Goal: Ask a question

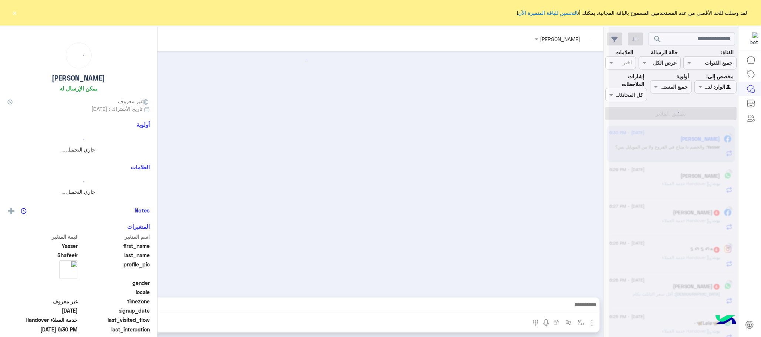
click at [13, 14] on button "×" at bounding box center [14, 12] width 7 height 7
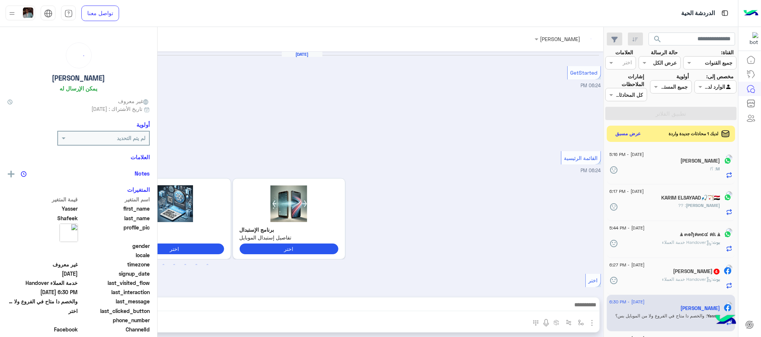
click at [18, 13] on div at bounding box center [21, 13] width 30 height 15
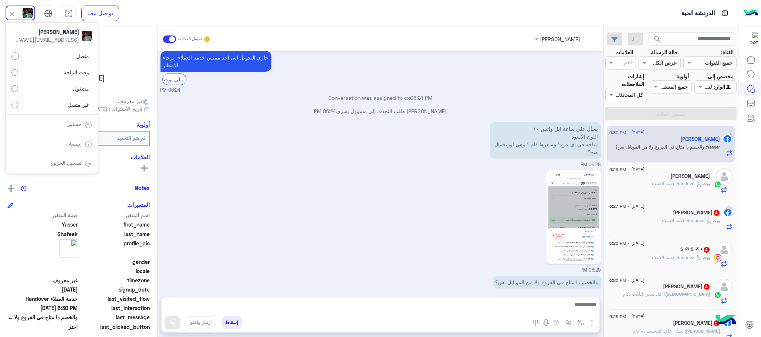
scroll to position [248, 0]
click at [635, 40] on icon "button" at bounding box center [636, 40] width 6 height 6
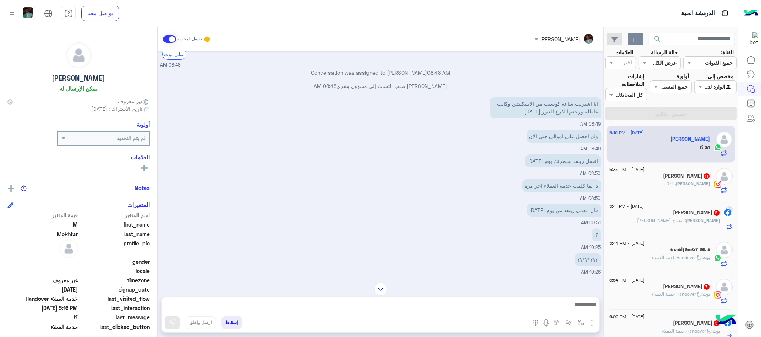
scroll to position [56, 0]
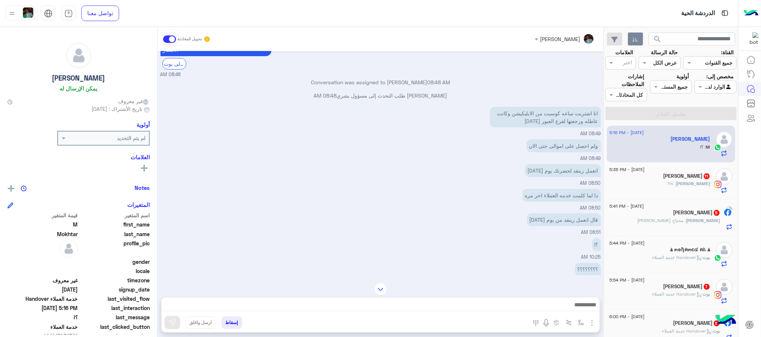
click at [17, 15] on div at bounding box center [21, 13] width 30 height 15
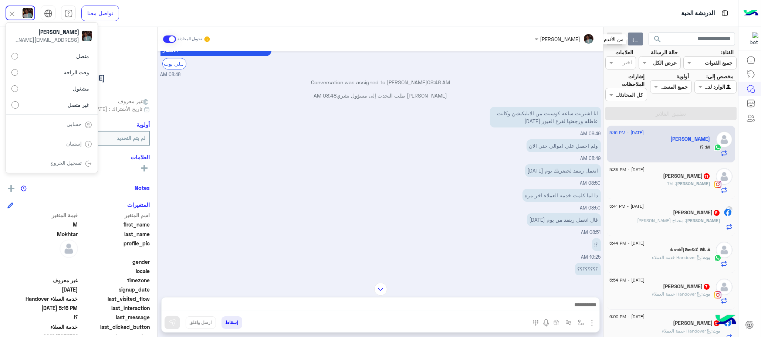
click at [634, 37] on icon "button" at bounding box center [636, 40] width 6 height 6
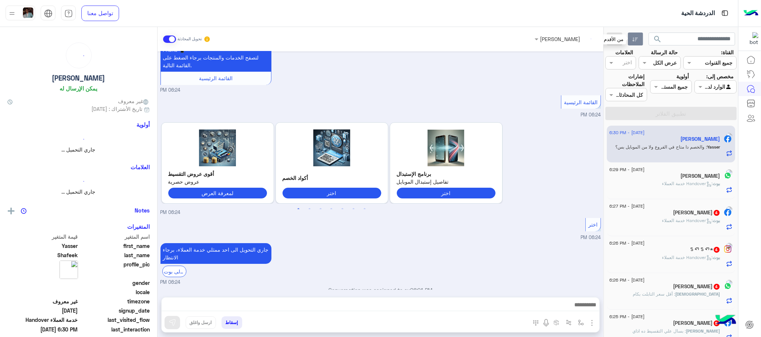
scroll to position [248, 0]
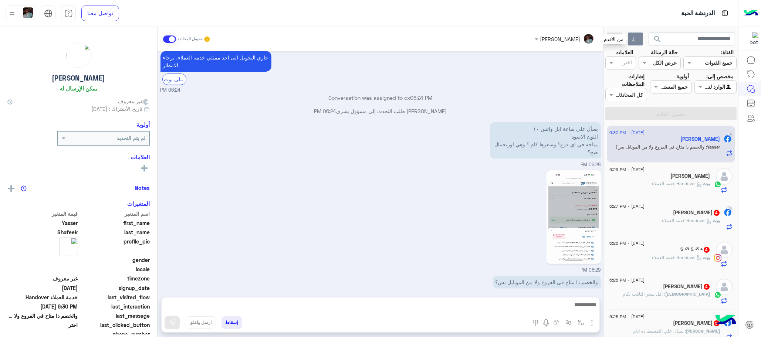
click at [636, 38] on icon "button" at bounding box center [636, 40] width 6 height 6
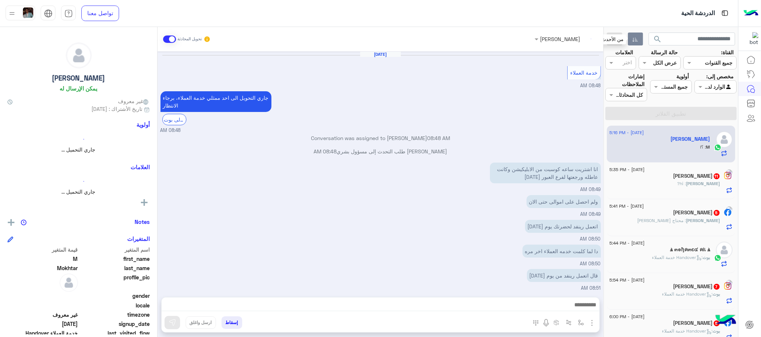
scroll to position [222, 0]
